Goal: Information Seeking & Learning: Learn about a topic

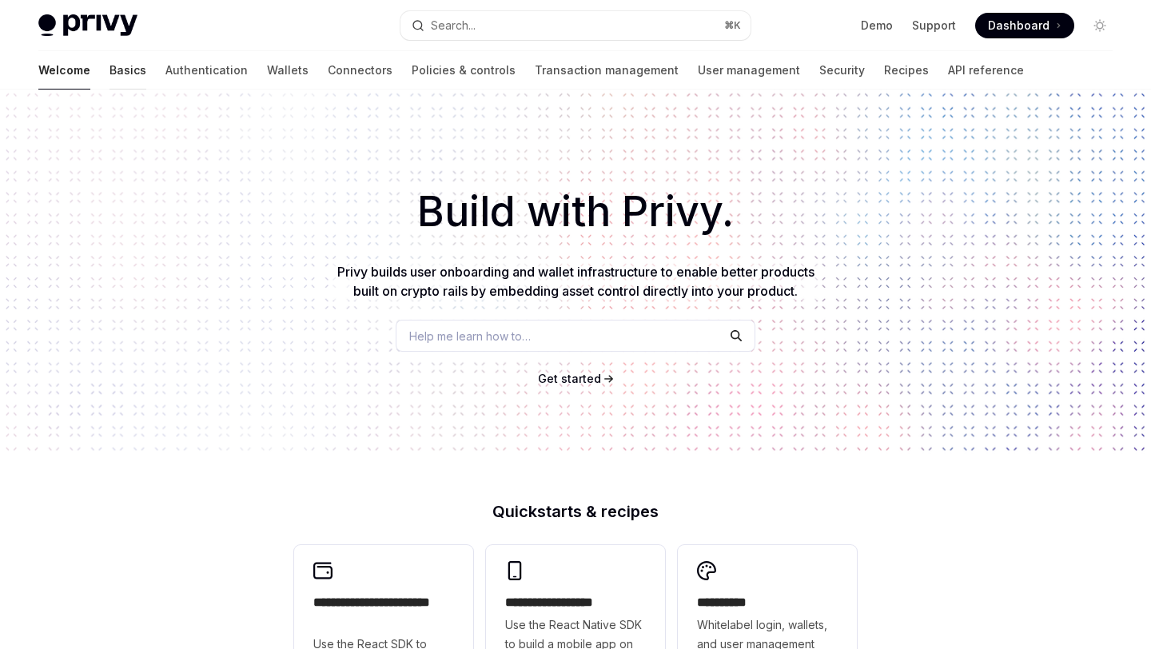
click at [109, 72] on link "Basics" at bounding box center [127, 70] width 37 height 38
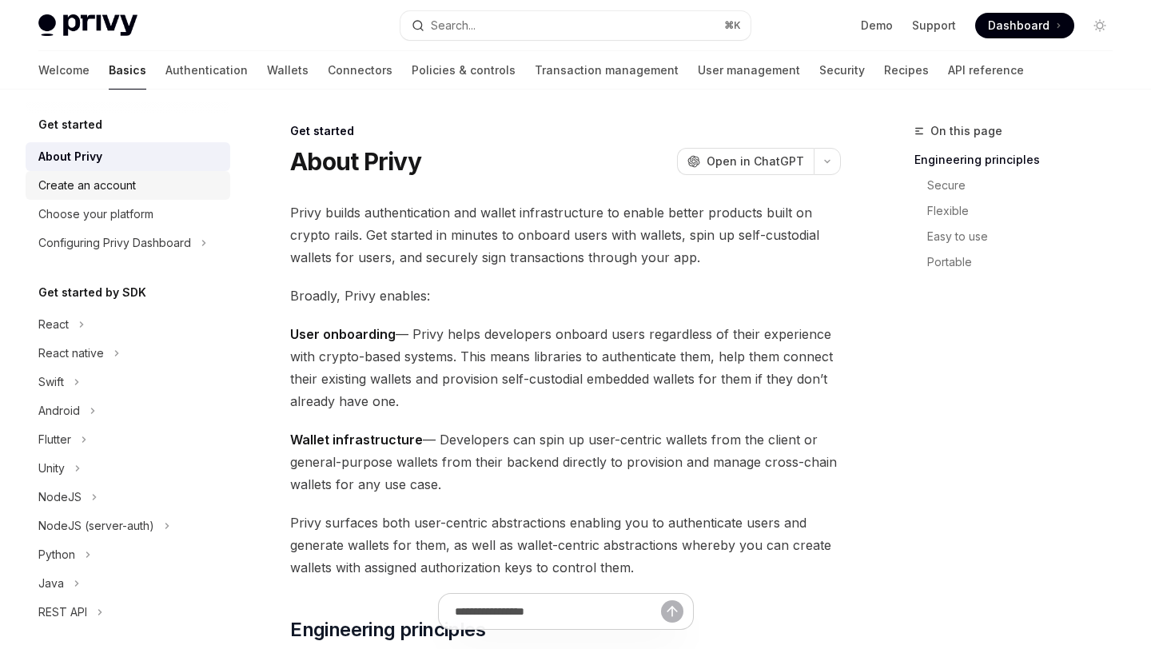
scroll to position [230, 0]
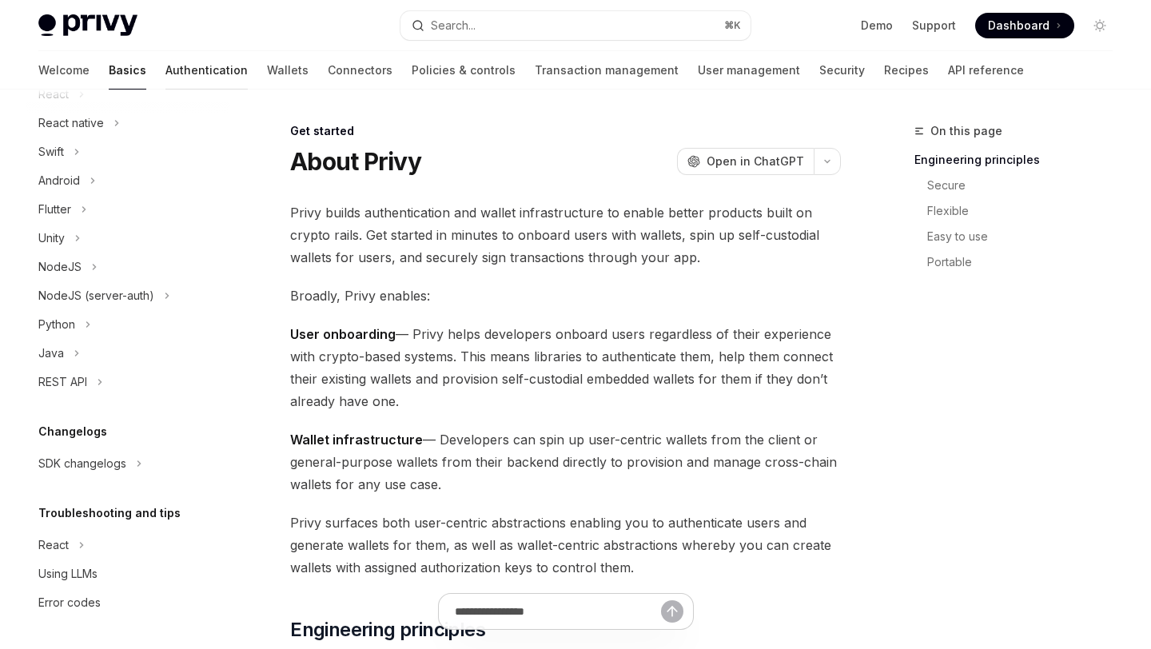
click at [165, 71] on link "Authentication" at bounding box center [206, 70] width 82 height 38
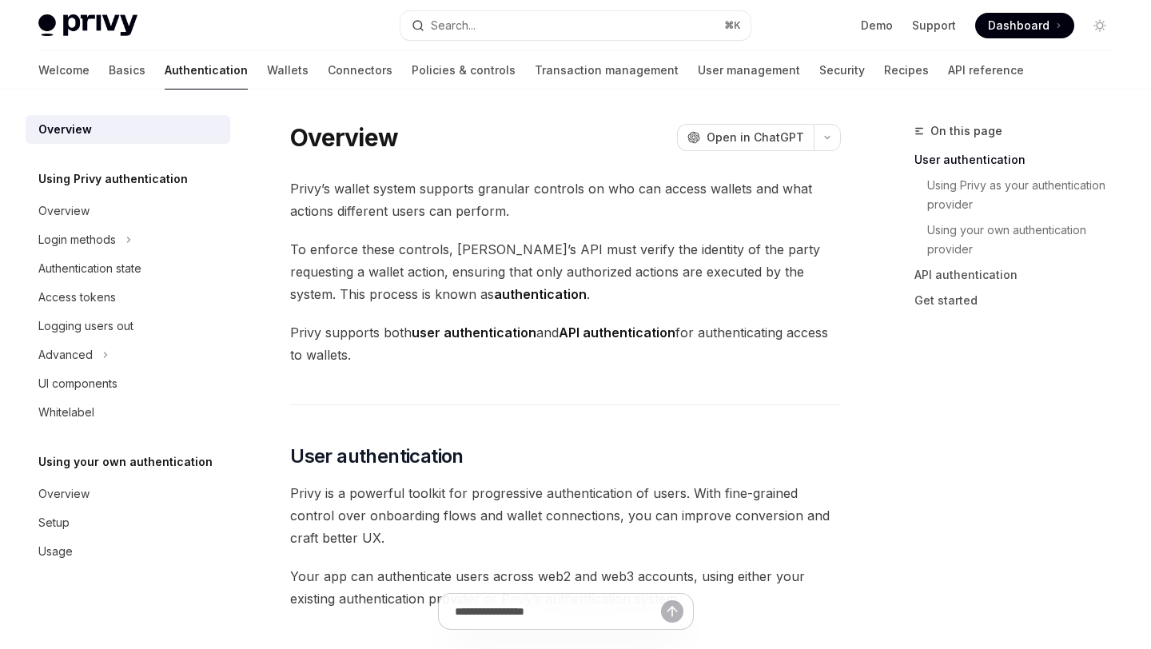
click at [443, 70] on div "Welcome Basics Authentication Wallets Connectors Policies & controls Transactio…" at bounding box center [530, 70] width 985 height 38
click at [535, 78] on link "Transaction management" at bounding box center [607, 70] width 144 height 38
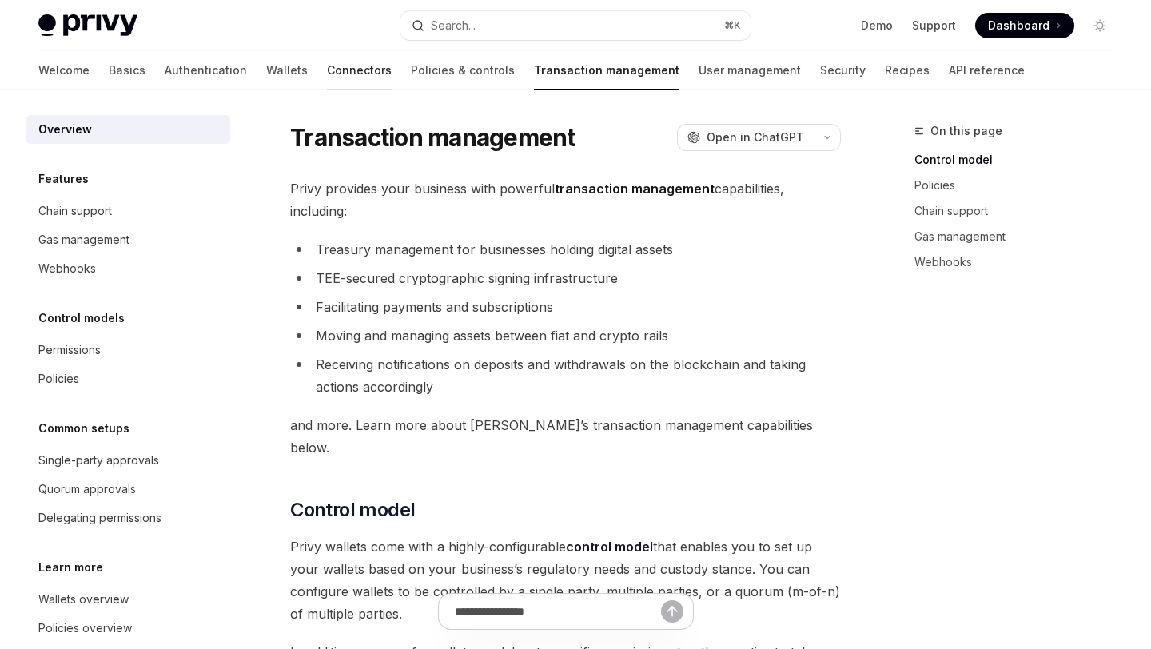
click at [327, 79] on link "Connectors" at bounding box center [359, 70] width 65 height 38
type textarea "*"
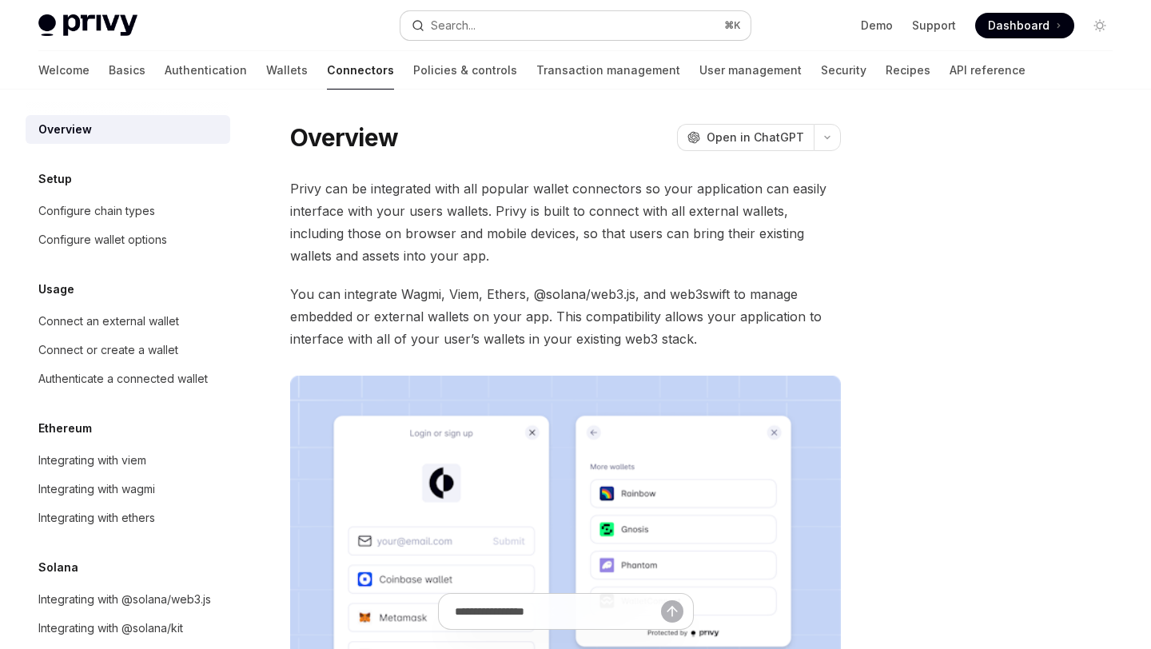
click at [452, 30] on div "Search..." at bounding box center [453, 25] width 45 height 19
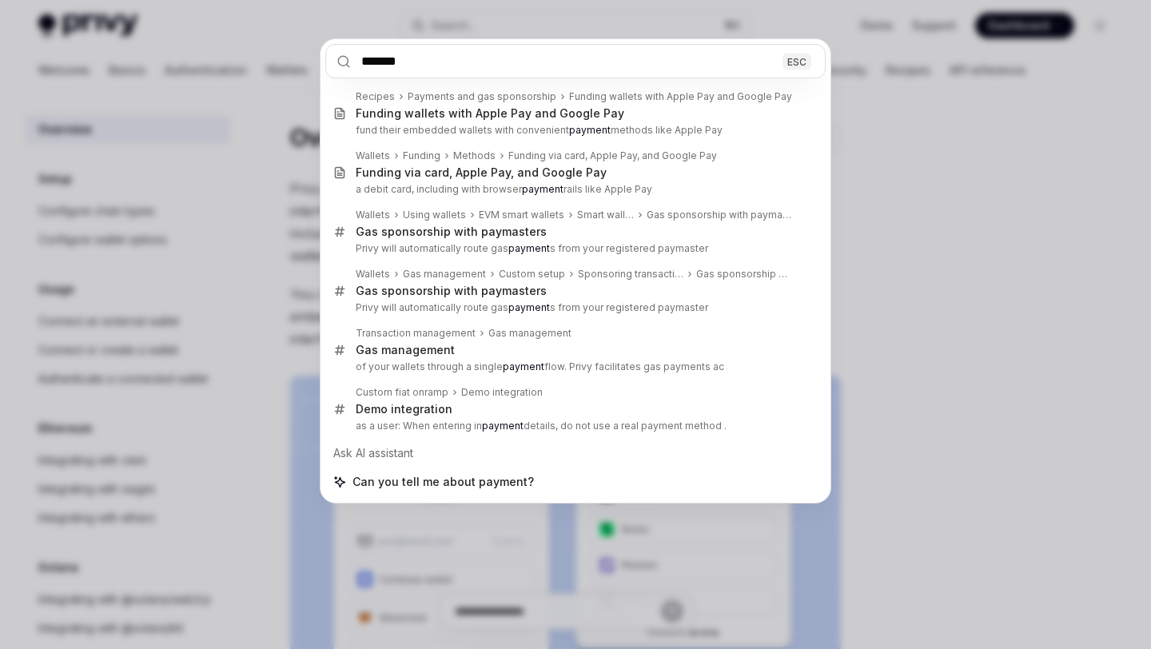
click at [434, 62] on input "*******" at bounding box center [575, 61] width 500 height 34
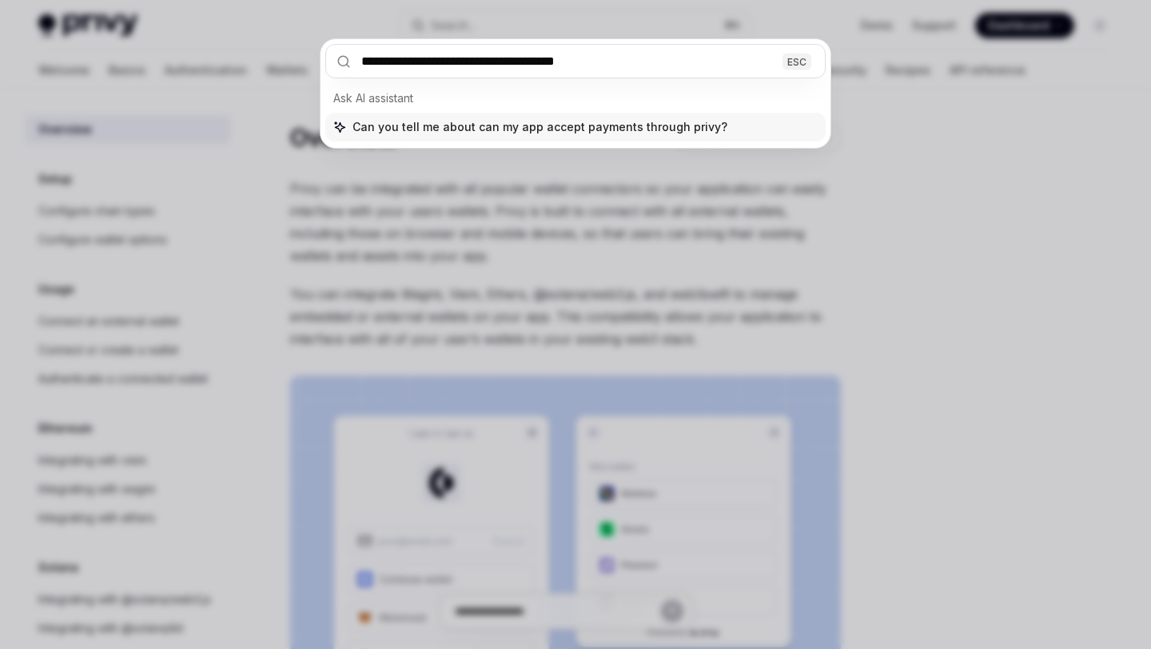
type input "**********"
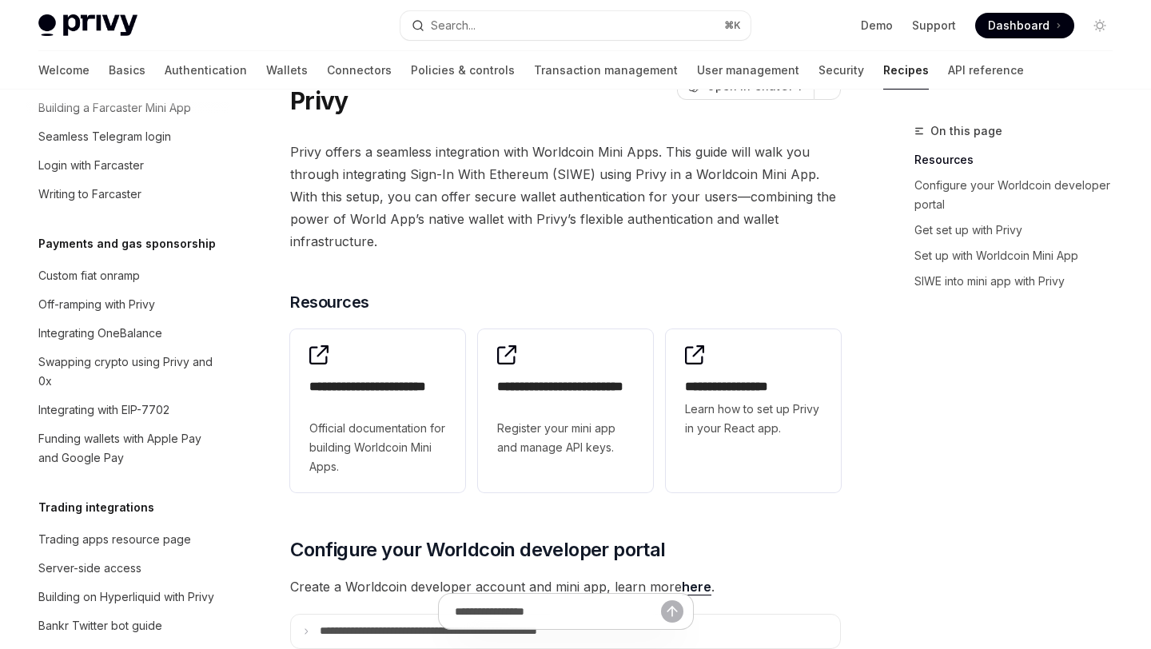
scroll to position [1288, 0]
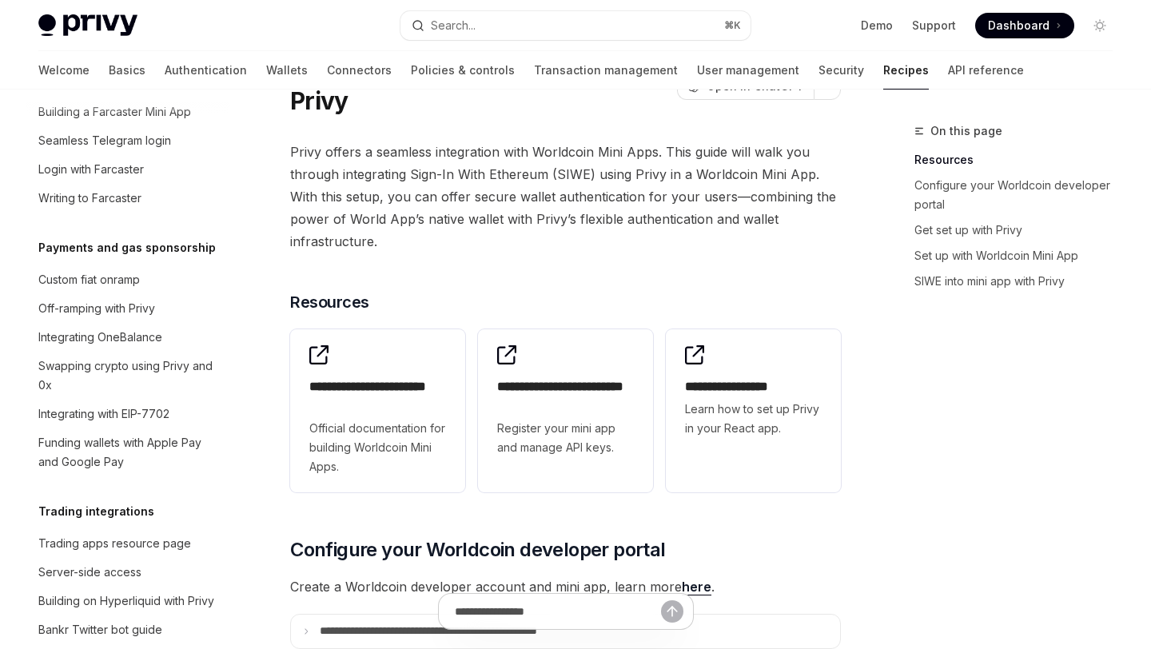
click at [451, 193] on span "Privy offers a seamless integration with Worldcoin Mini Apps. This guide will w…" at bounding box center [565, 197] width 551 height 112
click at [120, 433] on div "Funding wallets with Apple Pay and Google Pay" at bounding box center [129, 452] width 182 height 38
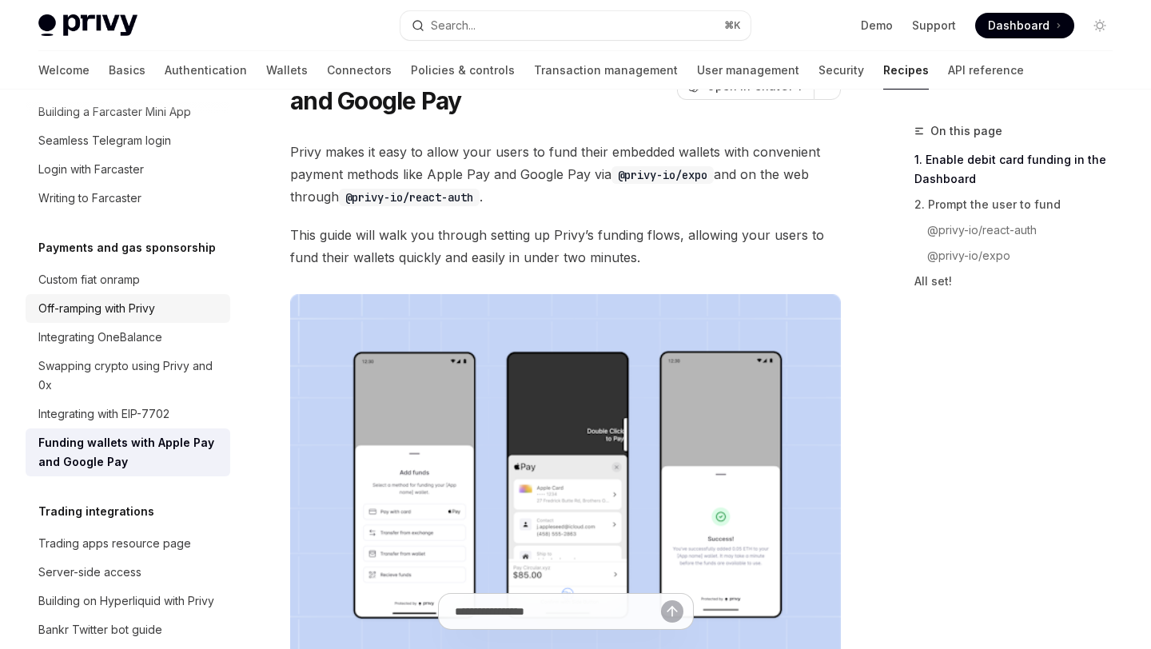
click at [168, 299] on div "Off-ramping with Privy" at bounding box center [129, 308] width 182 height 19
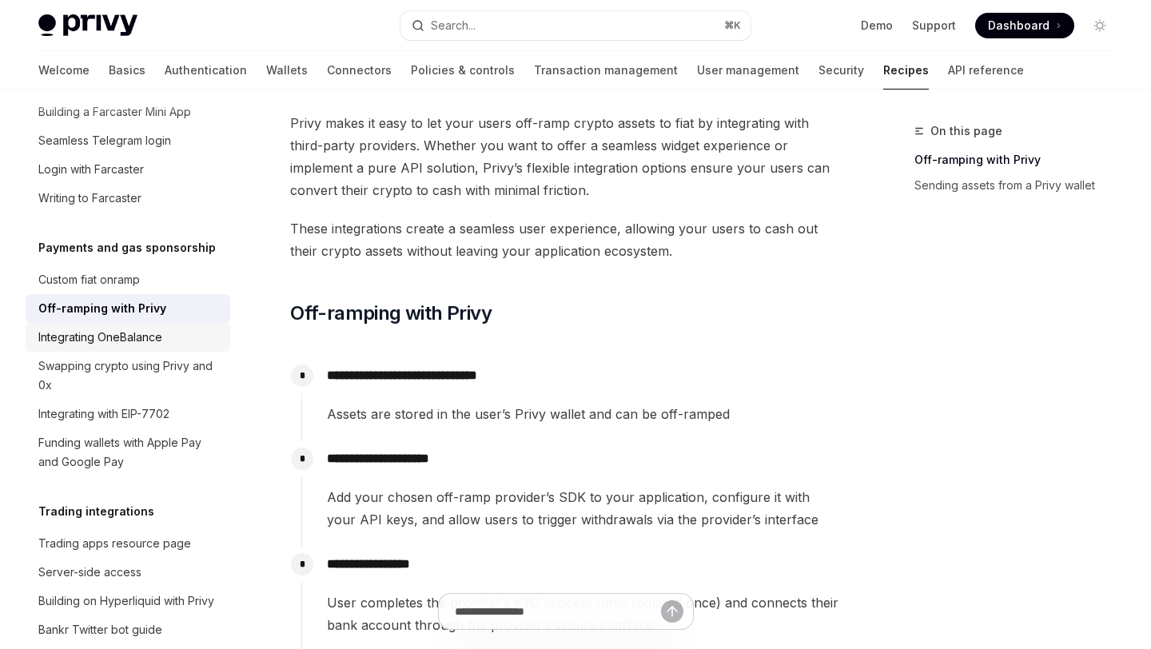
click at [163, 323] on link "Integrating OneBalance" at bounding box center [128, 337] width 205 height 29
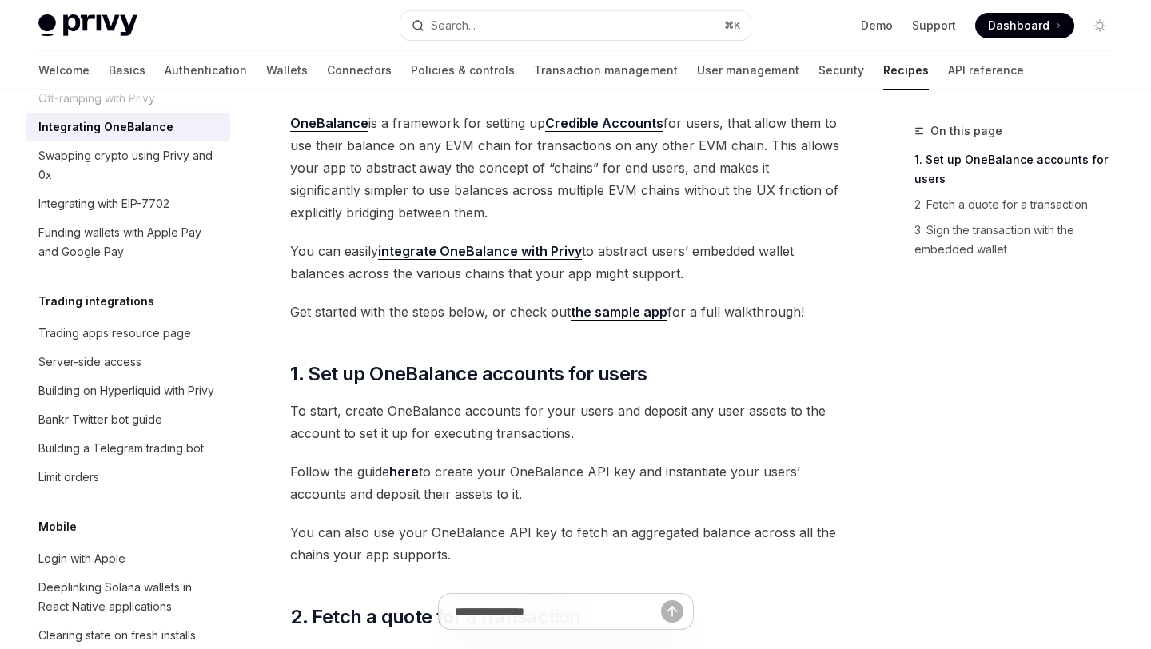
scroll to position [1501, 0]
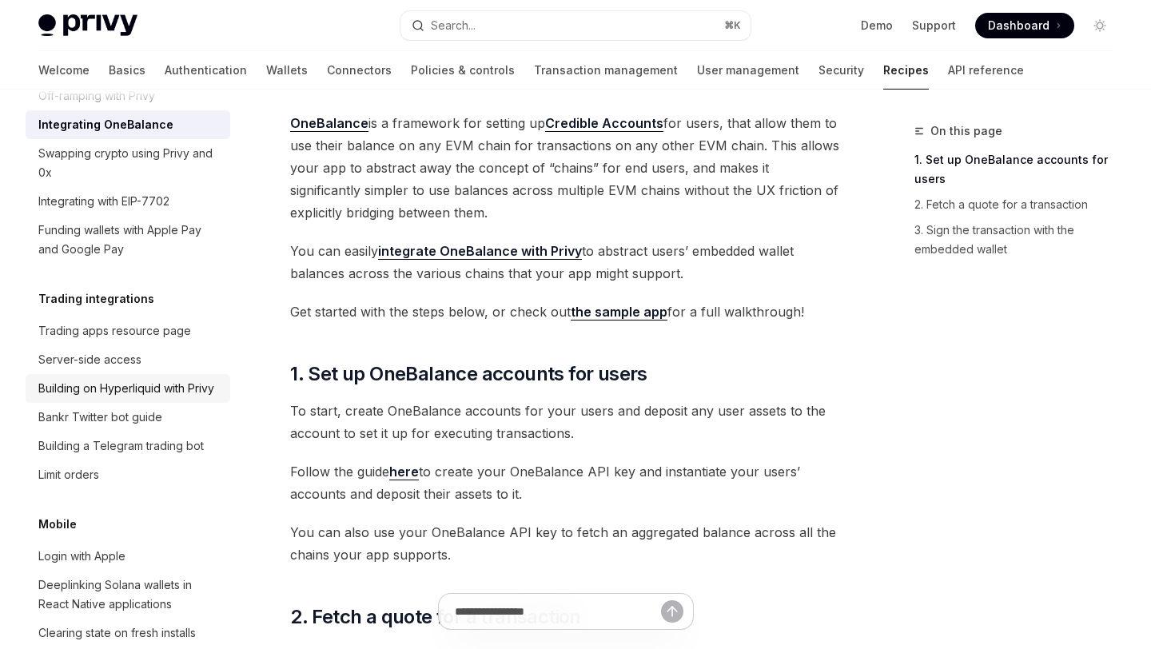
click at [145, 374] on link "Building on Hyperliquid with Privy" at bounding box center [128, 388] width 205 height 29
type textarea "*"
